Goal: Information Seeking & Learning: Compare options

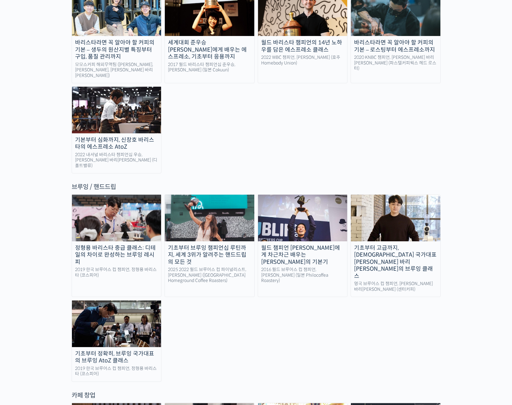
click at [327, 245] on div "월드 챔피언 테츠 카스야에게 차근차근 배우는 브루잉의 기본기" at bounding box center [303, 255] width 90 height 21
click at [100, 203] on link "정형용 바리스타 중급 클래스: 디테일의 차이로 완성하는 브루잉 레시피 2019 한국 브루어스 컵 챔피언, 정형용 바리스타 (코스피어)" at bounding box center [117, 245] width 90 height 103
click at [395, 245] on div "기초부터 고급까지, 영국 국가대표 박상호 바리스타의 브루잉 클래스" at bounding box center [396, 262] width 90 height 35
click at [301, 245] on div "월드 챔피언 [PERSON_NAME]에게 차근차근 배우는 [PERSON_NAME]의 기본기" at bounding box center [303, 255] width 90 height 21
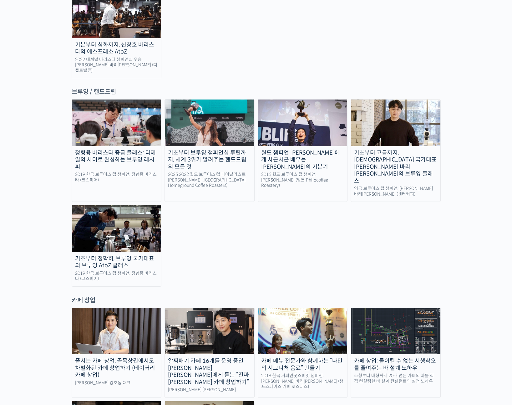
scroll to position [825, 0]
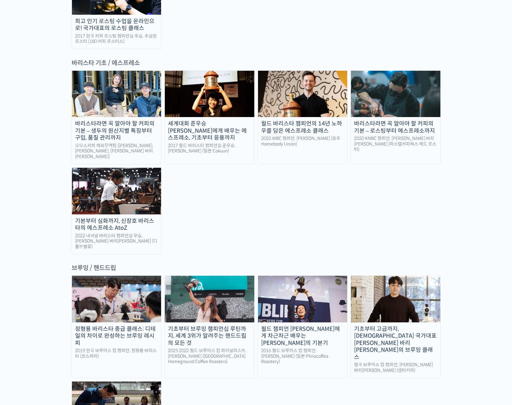
click at [140, 120] on div "바리스타라면 꼭 알아야 할 커피의 기본 – 생두의 원산지별 특징부터 구입, 품질 관리까지" at bounding box center [117, 130] width 90 height 21
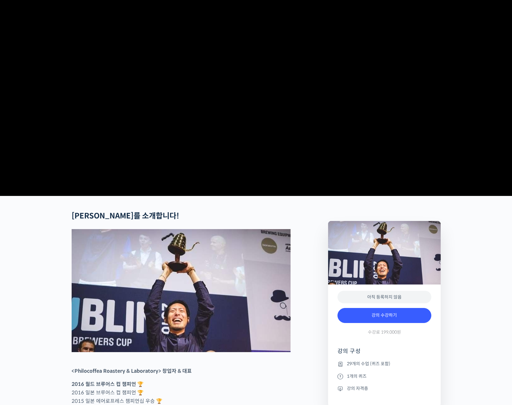
scroll to position [154, 0]
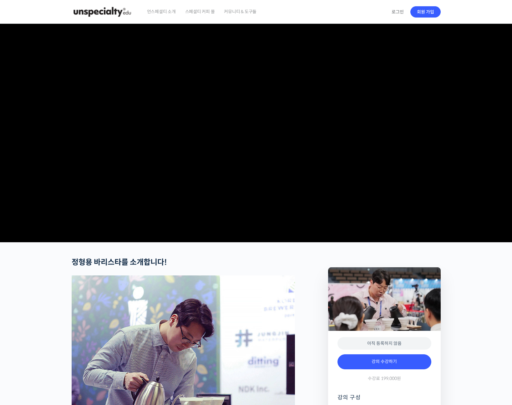
scroll to position [134, 0]
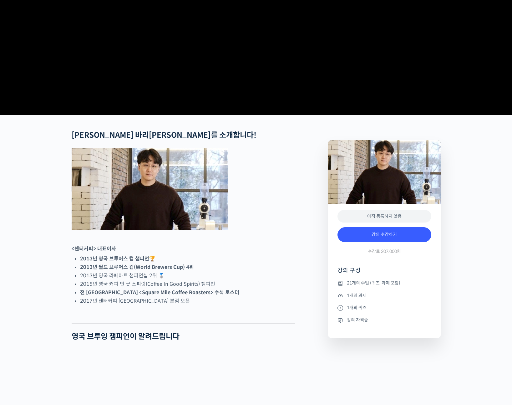
scroll to position [159, 0]
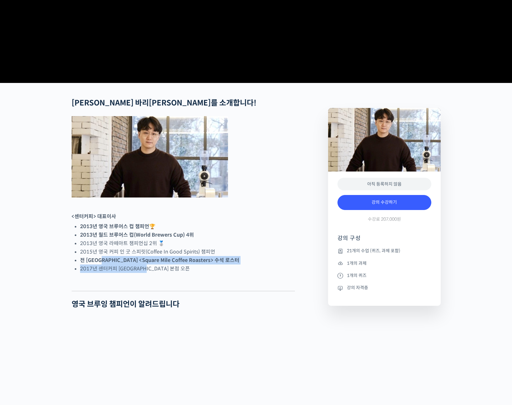
drag, startPoint x: 101, startPoint y: 280, endPoint x: 210, endPoint y: 306, distance: 111.8
click at [266, 291] on div at bounding box center [184, 285] width 224 height 9
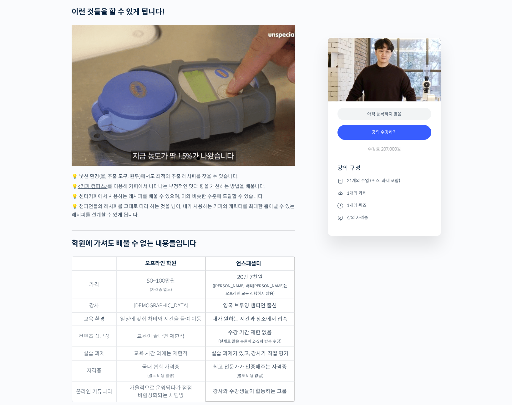
scroll to position [1321, 0]
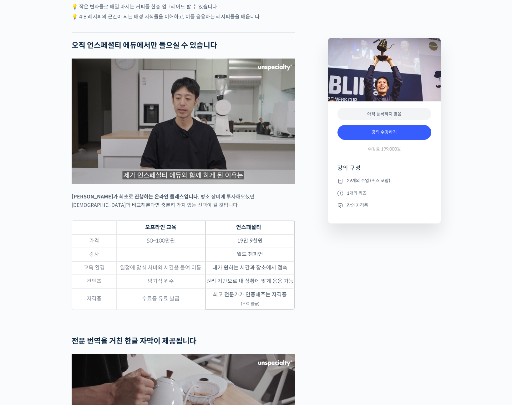
scroll to position [1660, 0]
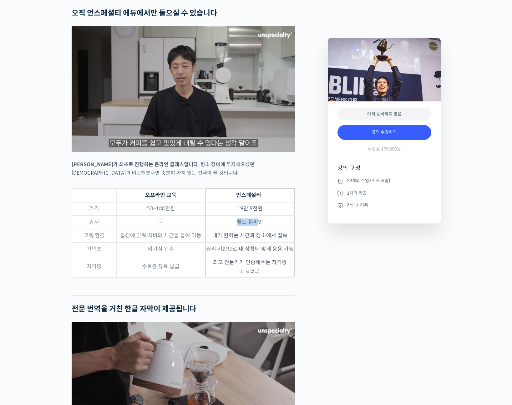
drag, startPoint x: 236, startPoint y: 227, endPoint x: 262, endPoint y: 228, distance: 25.4
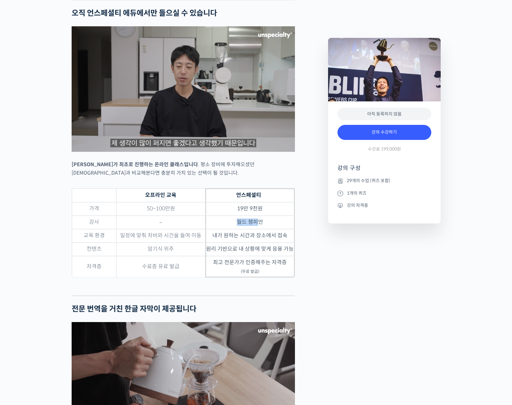
click at [260, 228] on td "월드 챔피언" at bounding box center [250, 222] width 89 height 13
drag, startPoint x: 262, startPoint y: 228, endPoint x: 265, endPoint y: 227, distance: 3.5
click at [265, 227] on td "월드 챔피언" at bounding box center [250, 222] width 89 height 13
drag, startPoint x: 286, startPoint y: 243, endPoint x: 208, endPoint y: 241, distance: 78.6
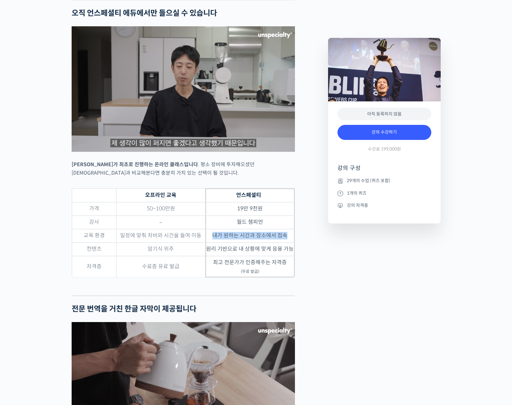
click at [208, 241] on td "내가 원하는 시간과 장소에서 접속" at bounding box center [250, 235] width 89 height 13
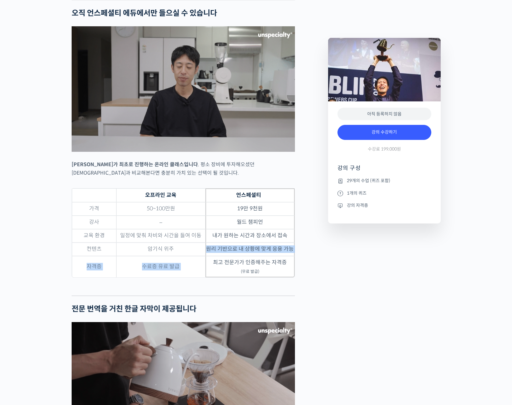
drag, startPoint x: 206, startPoint y: 254, endPoint x: 293, endPoint y: 265, distance: 87.4
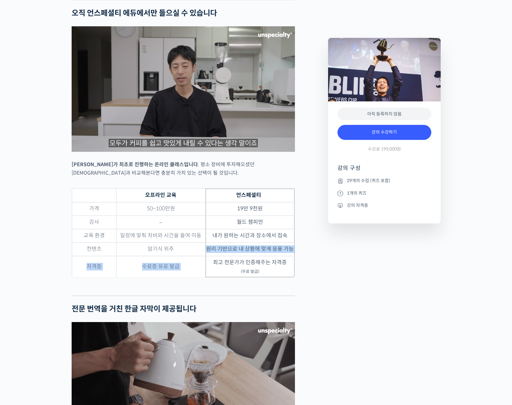
click at [293, 265] on tbody "가격 50~100만원 19만 9천원 강사 – 월드 챔피언 교육 환경 일정에 맞춰 차비와 시간을 들여 이동 내가 원하는 시간과 장소에서 접속 컨…" at bounding box center [183, 239] width 223 height 75
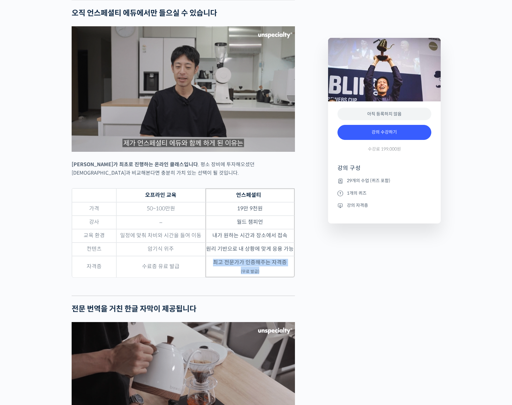
drag, startPoint x: 269, startPoint y: 275, endPoint x: 215, endPoint y: 264, distance: 55.3
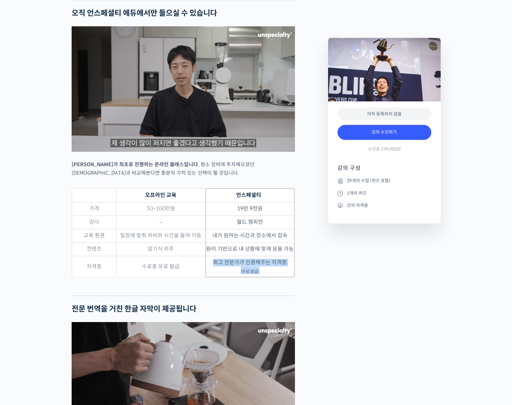
click at [215, 264] on td "최고 전문가가 인증해주는 자격증 (무료 발급)" at bounding box center [250, 266] width 89 height 21
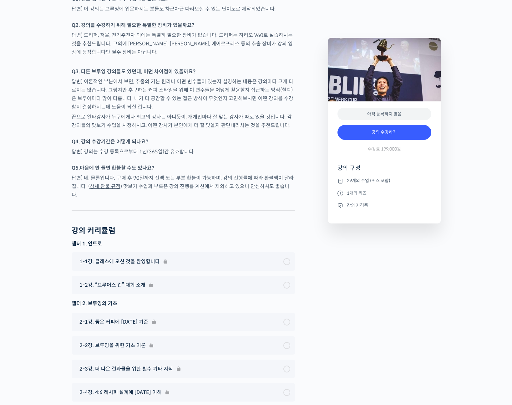
scroll to position [2456, 0]
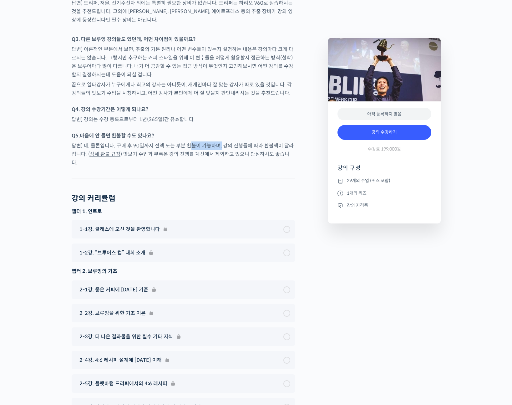
drag, startPoint x: 189, startPoint y: 142, endPoint x: 225, endPoint y: 140, distance: 35.8
click at [224, 142] on p "답변) 네, 물론입니다. 구매 후 90일까지 전액 또는 부분 환불이 가능하며, 강의 진행률에 따라 환불액이 달라집니다. ( 상세 환불 규정 )…" at bounding box center [184, 154] width 224 height 25
drag, startPoint x: 243, startPoint y: 140, endPoint x: 152, endPoint y: 143, distance: 90.2
click at [157, 143] on p "답변) 네, 물론입니다. 구매 후 90일까지 전액 또는 부분 환불이 가능하며, 강의 진행률에 따라 환불액이 달라집니다. ( 상세 환불 규정 )…" at bounding box center [184, 154] width 224 height 25
drag, startPoint x: 142, startPoint y: 143, endPoint x: 244, endPoint y: 144, distance: 101.4
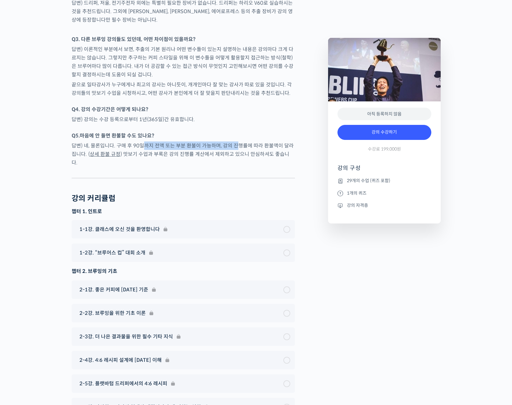
click at [238, 143] on p "답변) 네, 물론입니다. 구매 후 90일까지 전액 또는 부분 환불이 가능하며, 강의 진행률에 따라 환불액이 달라집니다. ( 상세 환불 규정 )…" at bounding box center [184, 154] width 224 height 25
drag, startPoint x: 247, startPoint y: 149, endPoint x: 167, endPoint y: 152, distance: 80.5
click at [180, 152] on p "답변) 네, 물론입니다. 구매 후 90일까지 전액 또는 부분 환불이 가능하며, 강의 진행률에 따라 환불액이 달라집니다. ( 상세 환불 규정 )…" at bounding box center [184, 154] width 224 height 25
click at [167, 152] on p "답변) 네, 물론입니다. 구매 후 90일까지 전액 또는 부분 환불이 가능하며, 강의 진행률에 따라 환불액이 달라집니다. ( 상세 환불 규정 )…" at bounding box center [184, 154] width 224 height 25
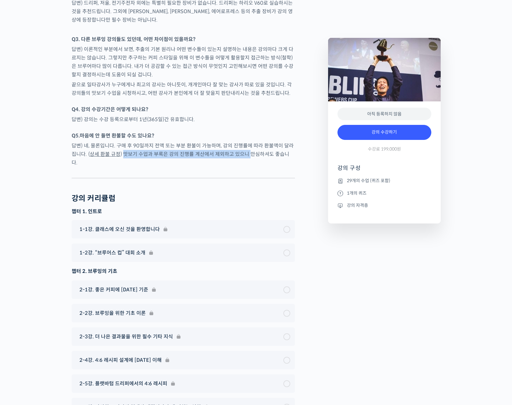
drag, startPoint x: 138, startPoint y: 151, endPoint x: 112, endPoint y: 149, distance: 26.1
click at [117, 149] on p "답변) 네, 물론입니다. 구매 후 90일까지 전액 또는 부분 환불이 가능하며, 강의 진행률에 따라 환불액이 달라집니다. ( 상세 환불 규정 )…" at bounding box center [184, 154] width 224 height 25
click at [137, 153] on p "답변) 네, 물론입니다. 구매 후 90일까지 전액 또는 부분 환불이 가능하며, 강의 진행률에 따라 환불액이 달라집니다. ( 상세 환불 규정 )…" at bounding box center [184, 154] width 224 height 25
drag, startPoint x: 141, startPoint y: 151, endPoint x: 218, endPoint y: 152, distance: 77.3
click at [213, 152] on p "답변) 네, 물론입니다. 구매 후 90일까지 전액 또는 부분 환불이 가능하며, 강의 진행률에 따라 환불액이 달라집니다. ( 상세 환불 규정 )…" at bounding box center [184, 154] width 224 height 25
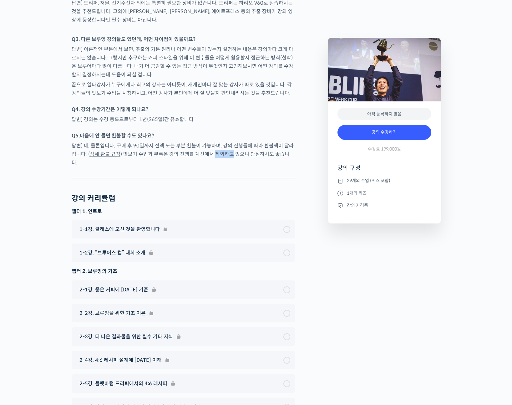
drag, startPoint x: 224, startPoint y: 151, endPoint x: 170, endPoint y: 152, distance: 53.8
click at [203, 152] on p "답변) 네, 물론입니다. 구매 후 90일까지 전액 또는 부분 환불이 가능하며, 강의 진행률에 따라 환불액이 달라집니다. ( 상세 환불 규정 )…" at bounding box center [184, 154] width 224 height 25
drag, startPoint x: 164, startPoint y: 151, endPoint x: 227, endPoint y: 155, distance: 62.7
click at [219, 154] on p "답변) 네, 물론입니다. 구매 후 90일까지 전액 또는 부분 환불이 가능하며, 강의 진행률에 따라 환불액이 달라집니다. ( 상세 환불 규정 )…" at bounding box center [184, 154] width 224 height 25
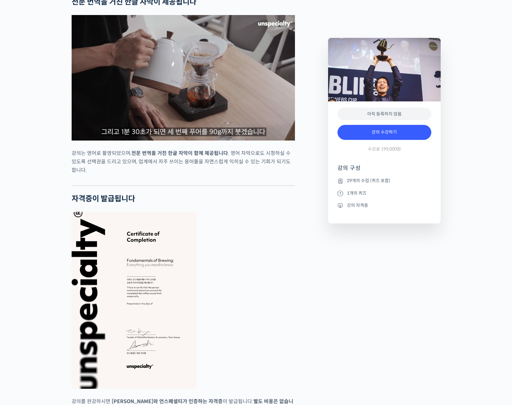
scroll to position [1580, 0]
